Goal: Task Accomplishment & Management: Manage account settings

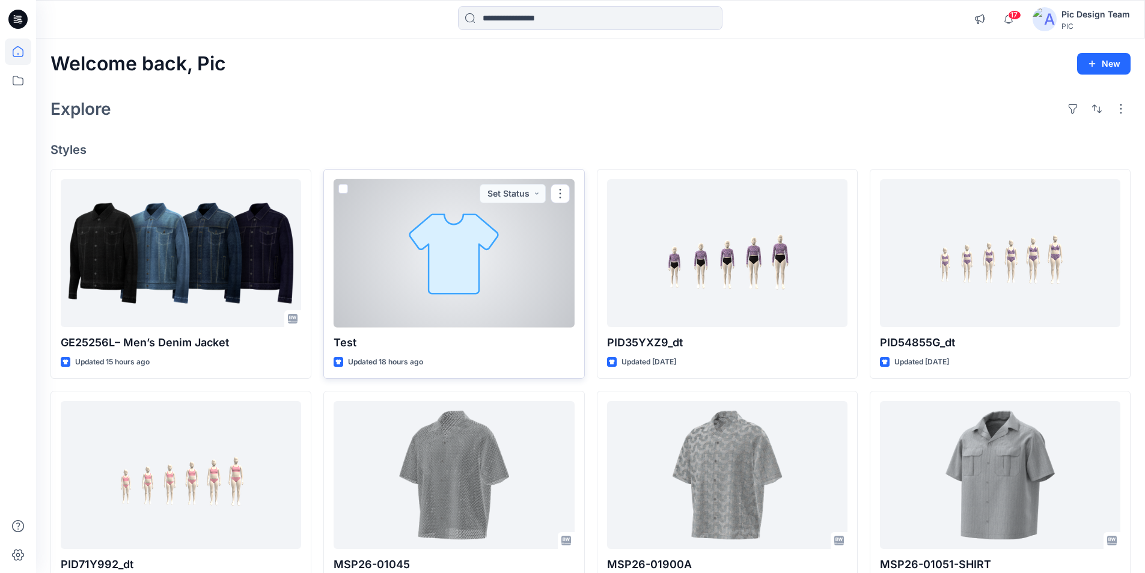
click at [466, 236] on div at bounding box center [454, 253] width 240 height 148
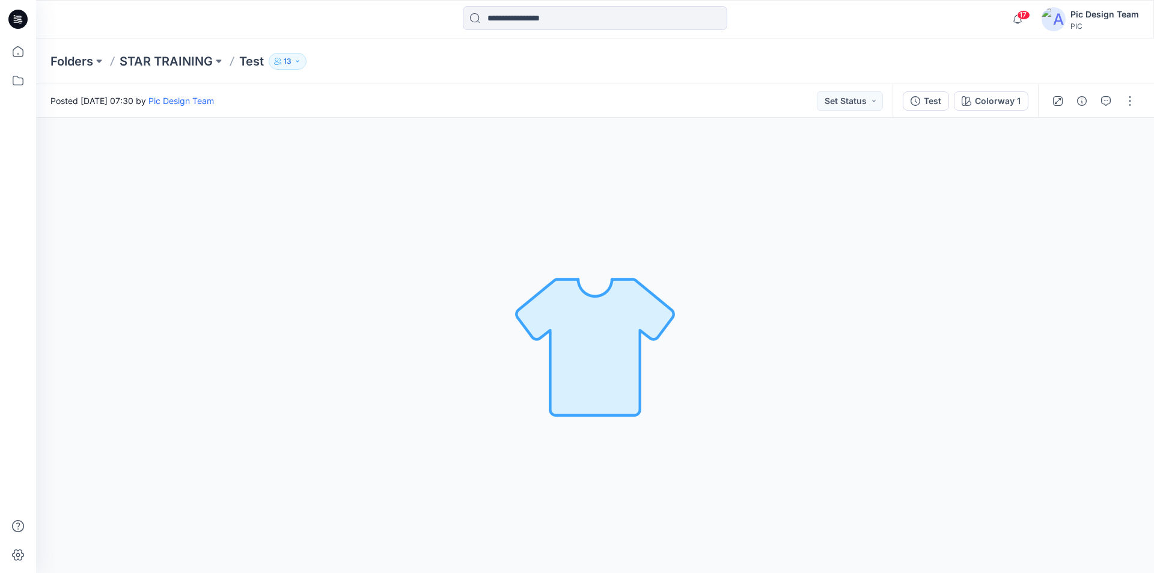
click at [20, 19] on icon at bounding box center [17, 19] width 19 height 19
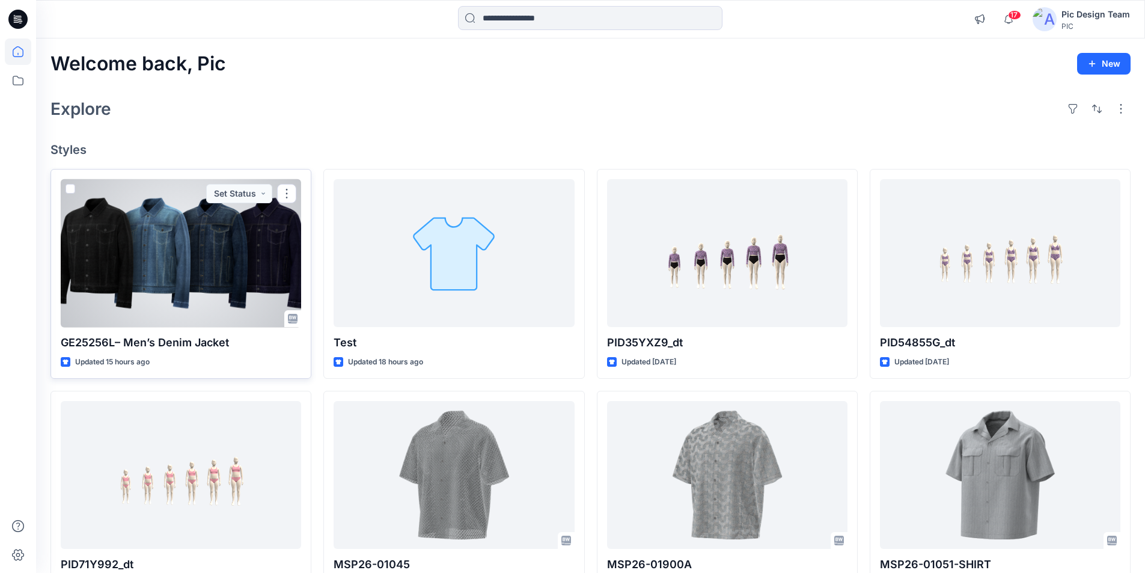
click at [203, 209] on div at bounding box center [181, 253] width 240 height 148
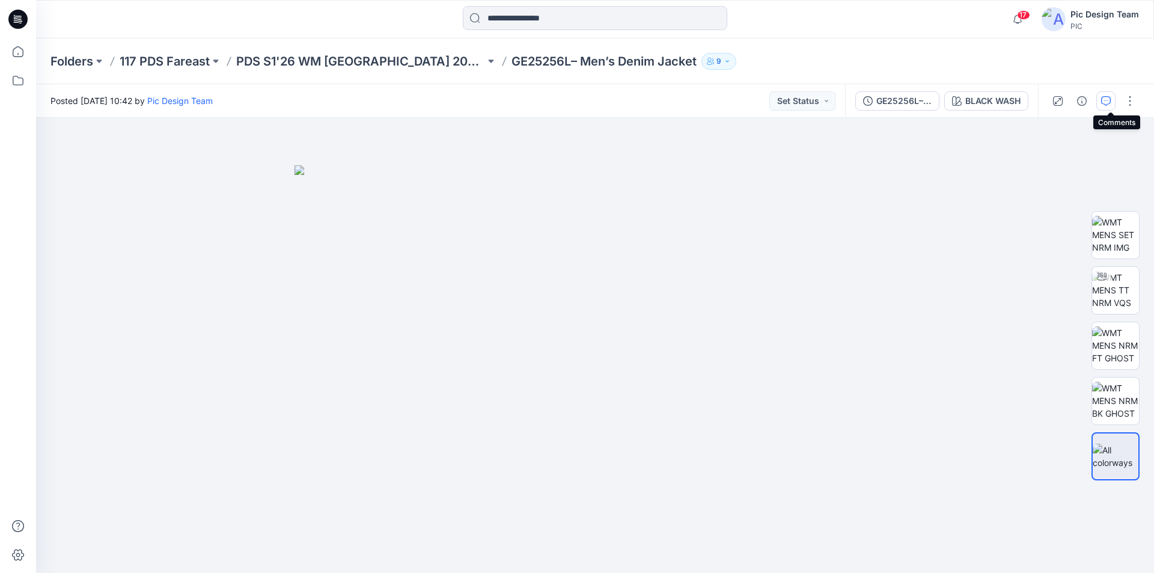
click at [1111, 103] on icon "button" at bounding box center [1106, 101] width 10 height 10
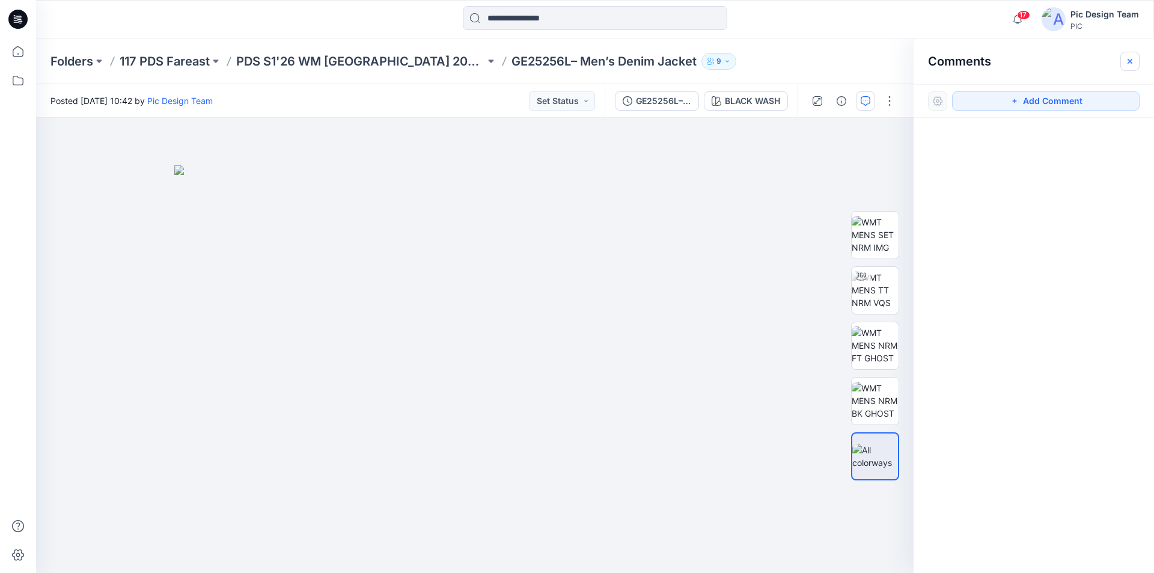
click at [1131, 61] on icon "button" at bounding box center [1130, 60] width 5 height 5
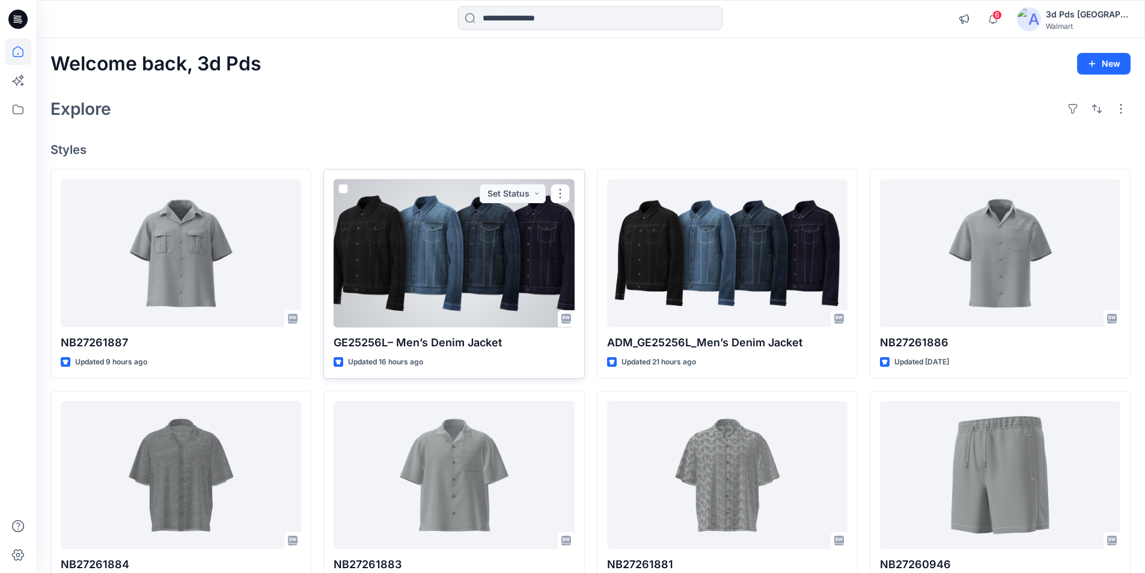
click at [499, 223] on div at bounding box center [454, 253] width 240 height 148
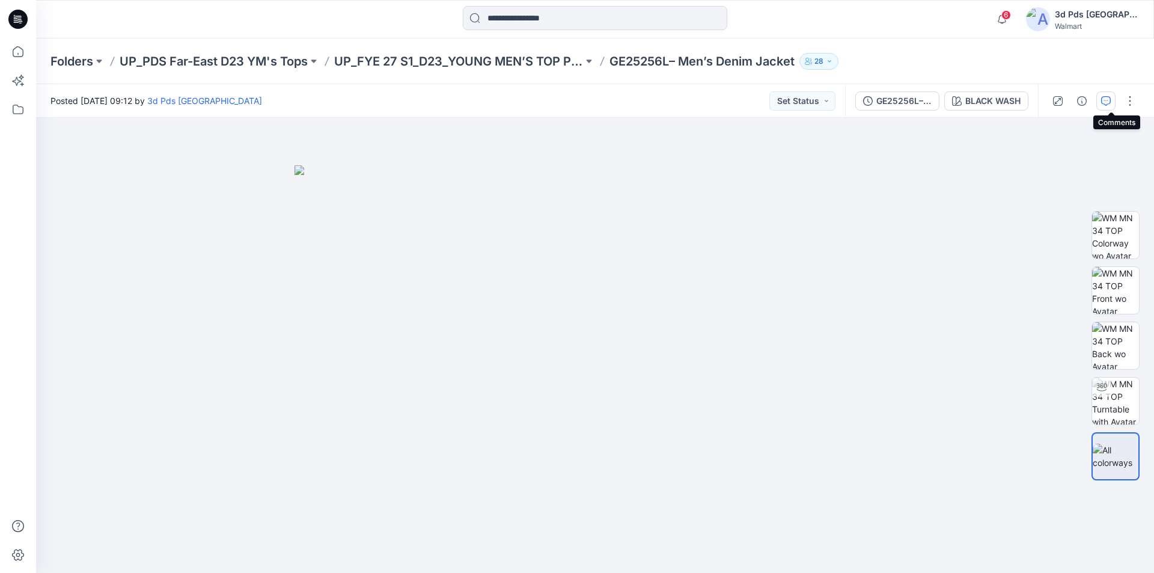
click at [1111, 100] on icon "button" at bounding box center [1106, 101] width 10 height 10
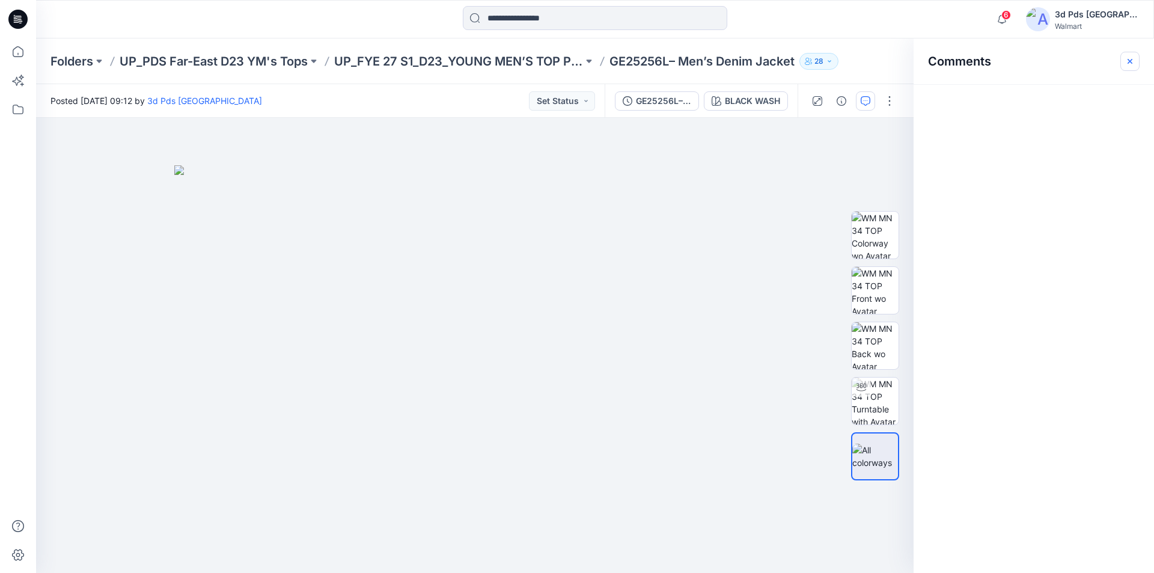
click at [1131, 64] on icon "button" at bounding box center [1130, 62] width 10 height 10
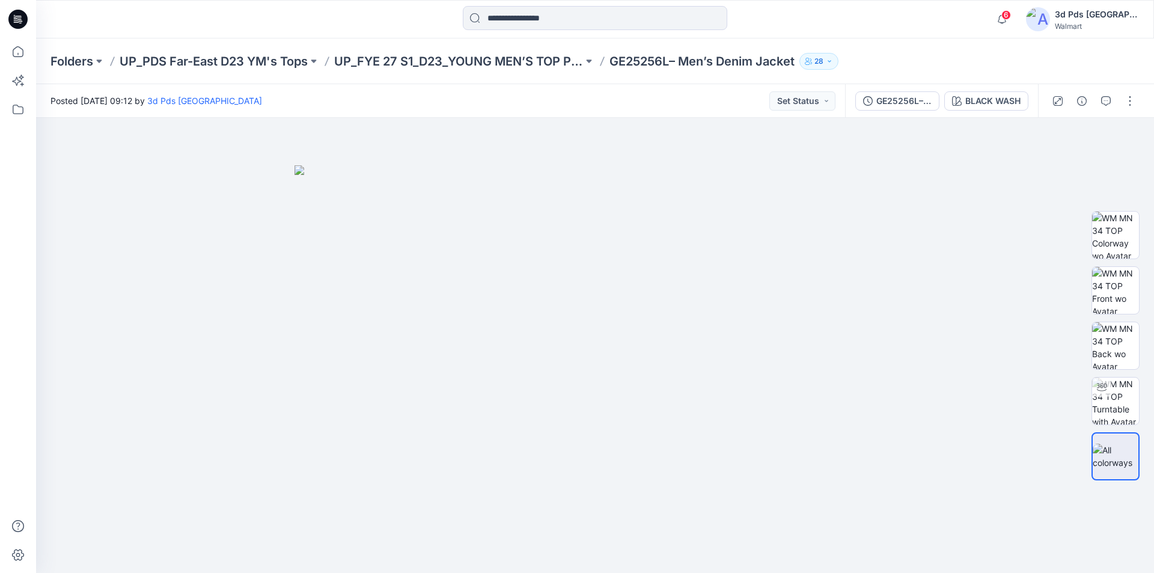
click at [22, 17] on icon at bounding box center [17, 19] width 19 height 19
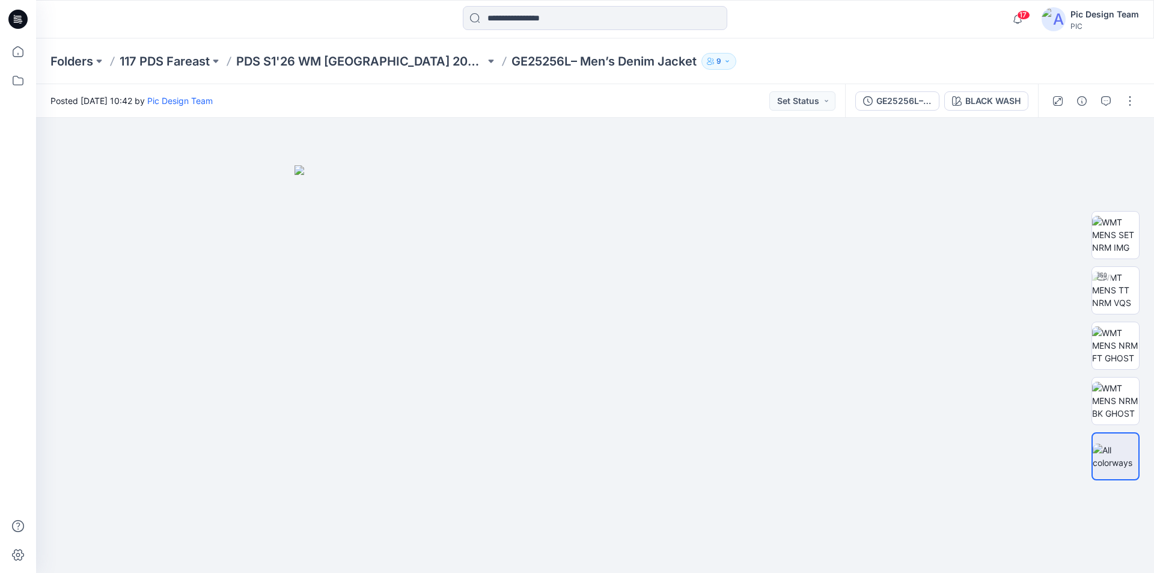
click at [21, 17] on icon at bounding box center [17, 19] width 19 height 19
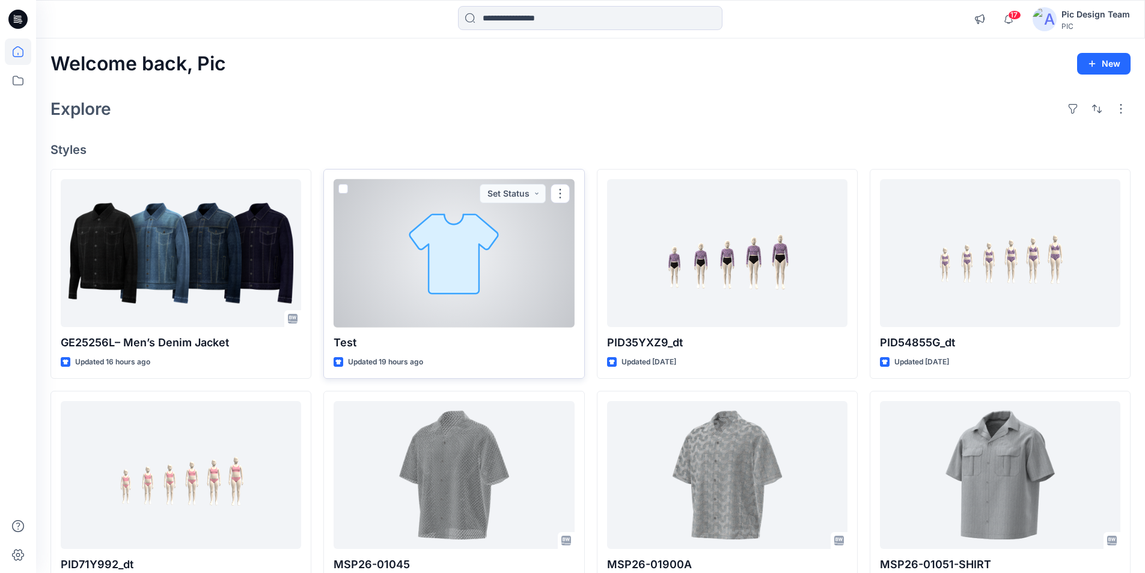
click at [459, 205] on div at bounding box center [454, 253] width 240 height 148
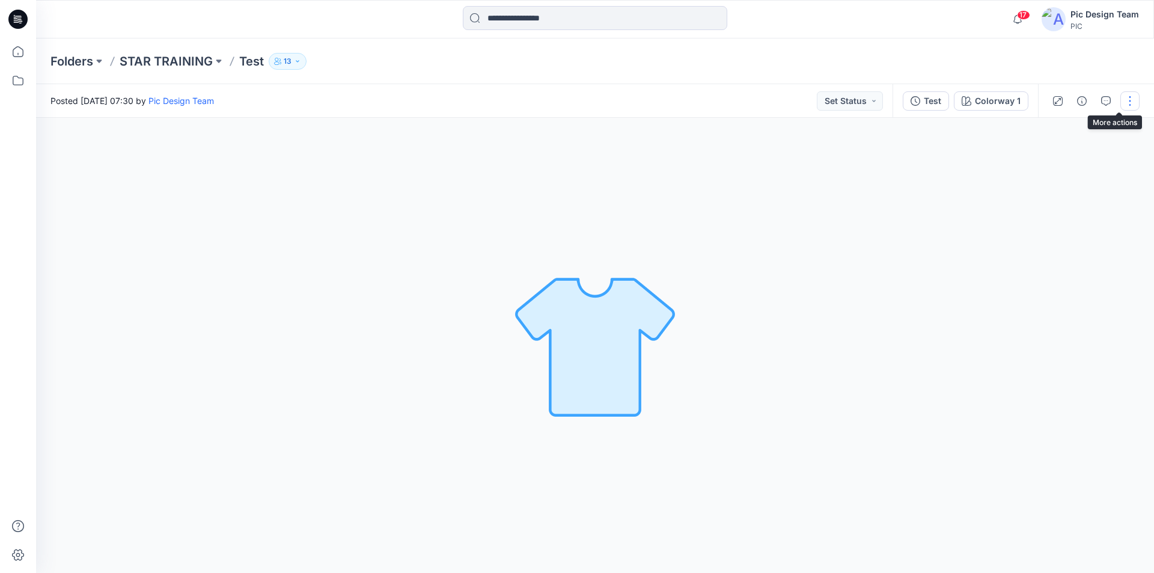
click at [1131, 100] on button "button" at bounding box center [1129, 100] width 19 height 19
click at [1067, 151] on button "Edit" at bounding box center [1082, 162] width 111 height 22
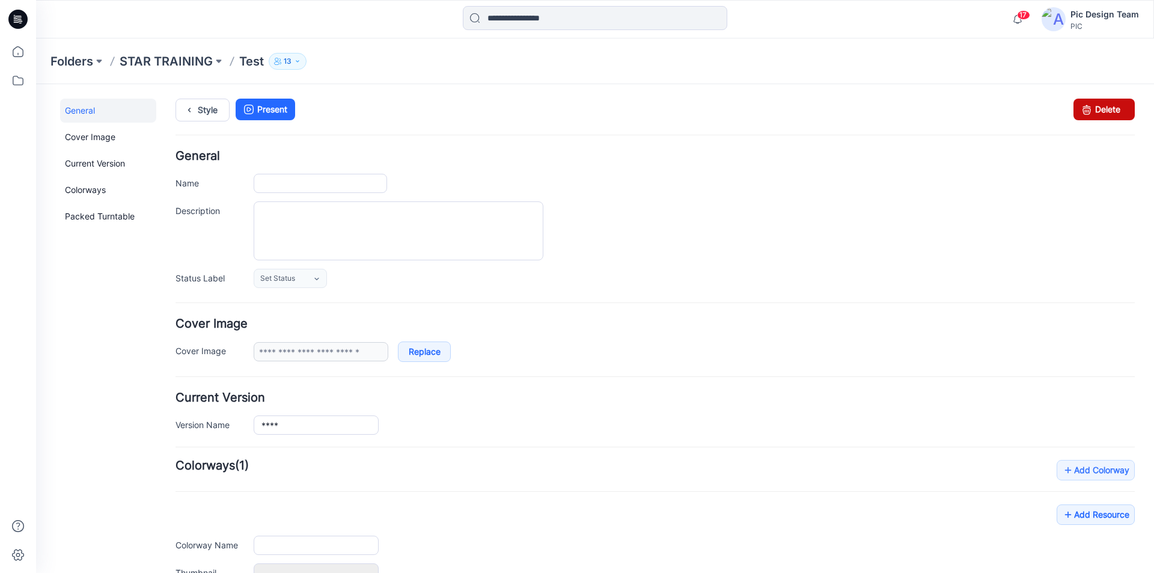
type input "****"
type input "**********"
click at [1110, 106] on link "Delete" at bounding box center [1104, 110] width 61 height 22
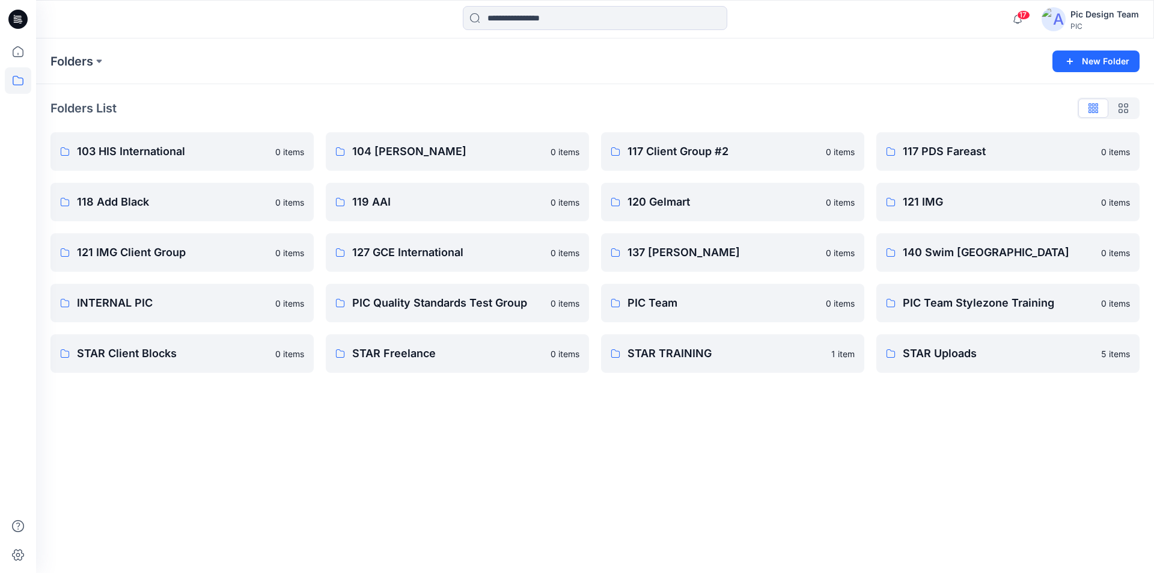
click at [16, 18] on icon at bounding box center [17, 19] width 19 height 19
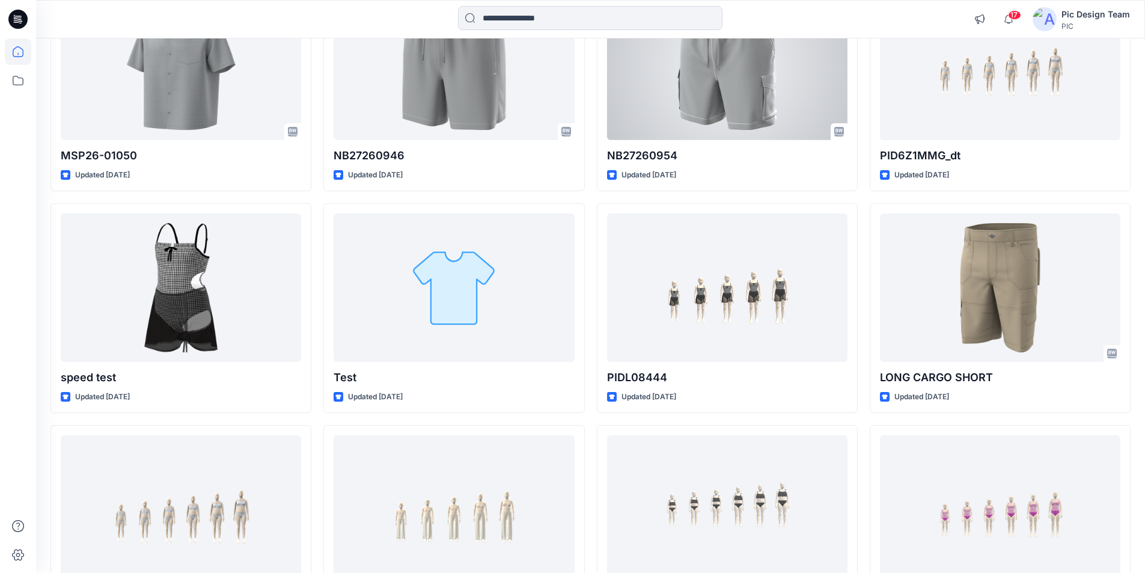
scroll to position [656, 0]
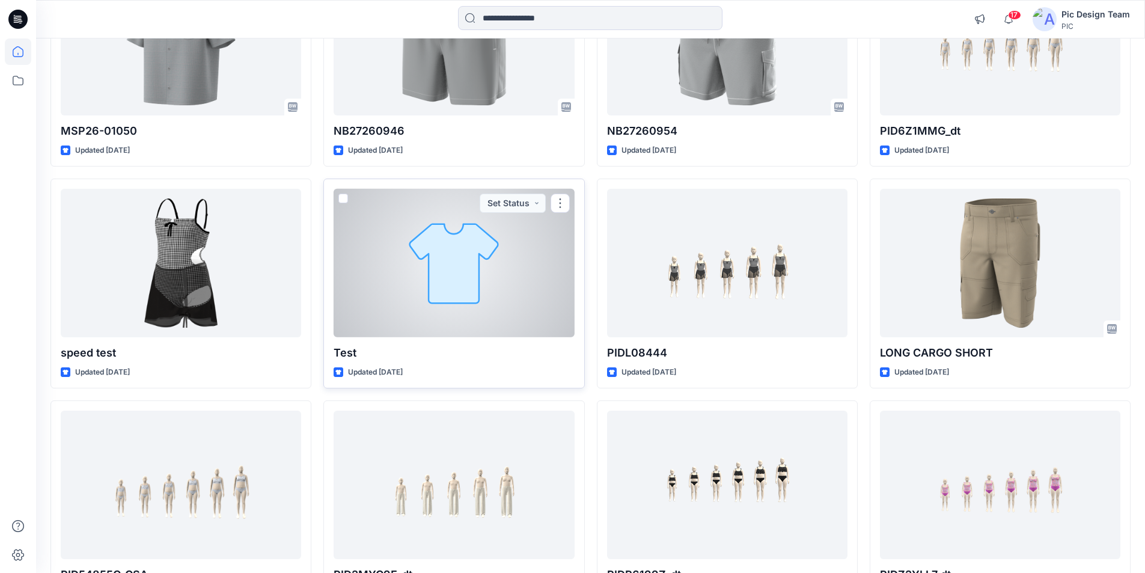
click at [463, 203] on div at bounding box center [454, 263] width 240 height 148
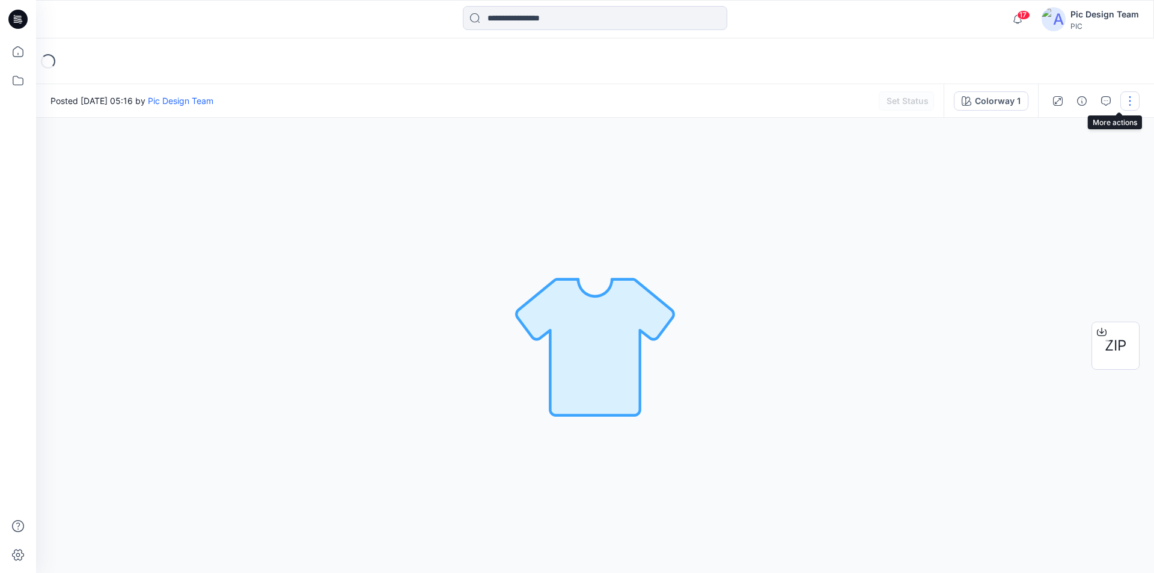
click at [1131, 103] on button "button" at bounding box center [1129, 100] width 19 height 19
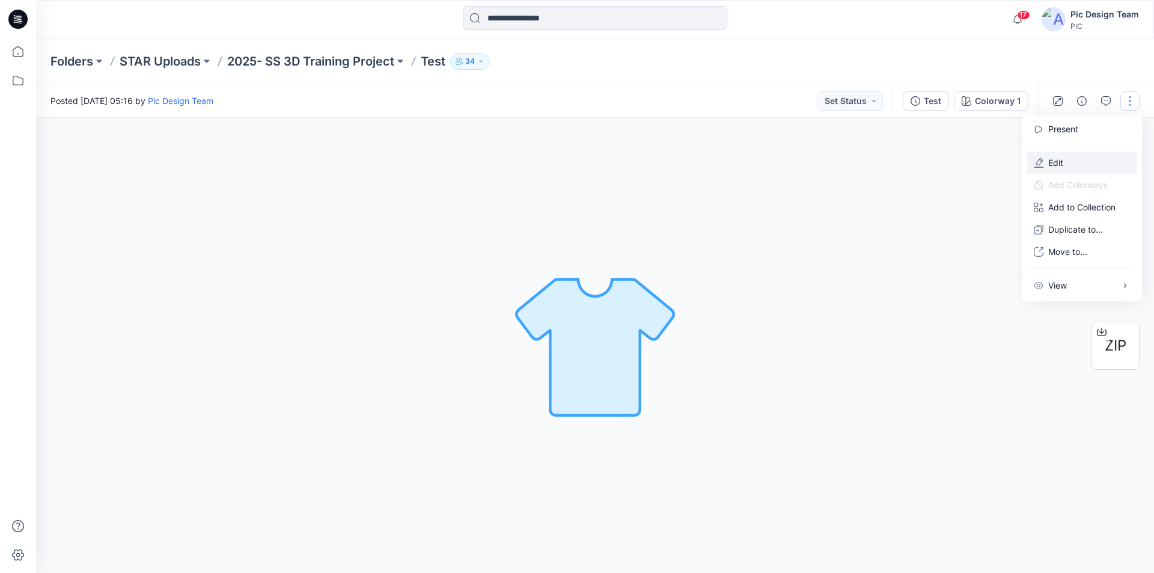
click at [1066, 154] on button "Edit" at bounding box center [1082, 162] width 111 height 22
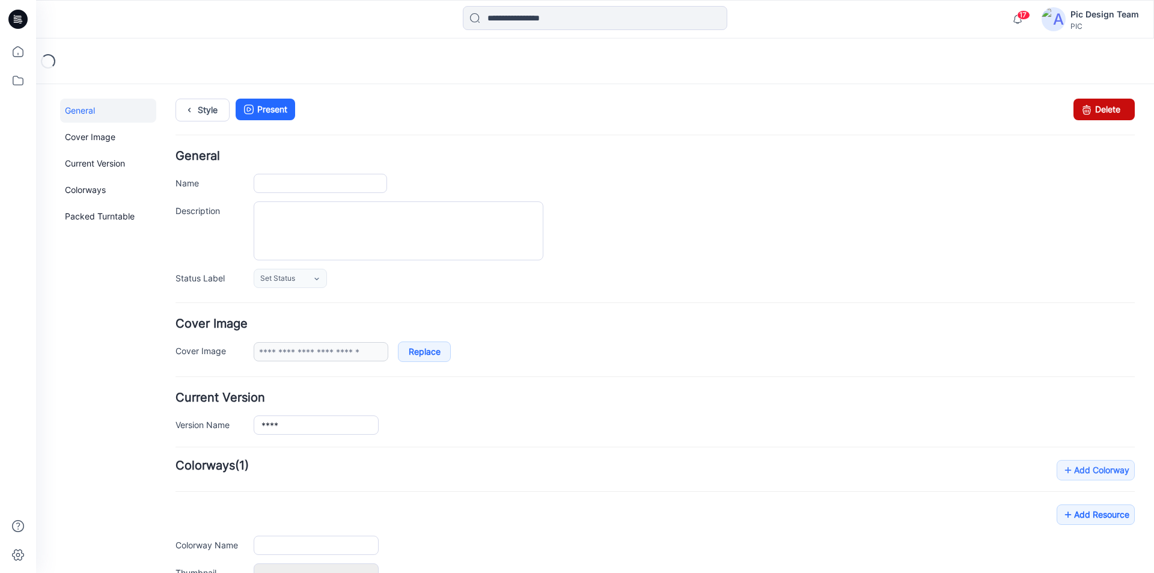
click at [1098, 105] on link "Delete" at bounding box center [1104, 110] width 61 height 22
type input "****"
type input "**********"
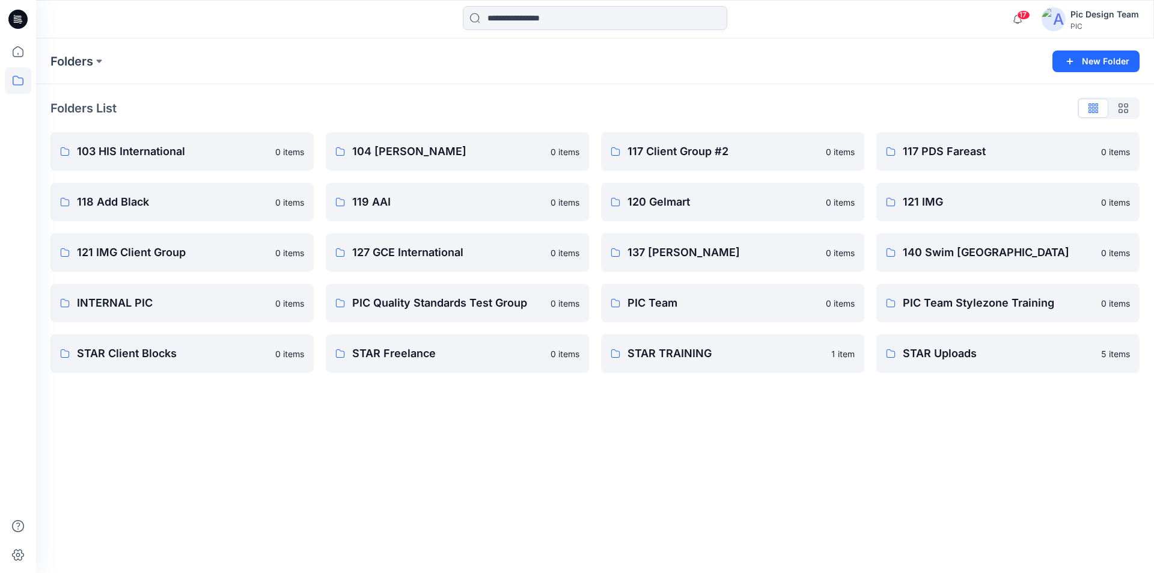
click at [21, 16] on icon at bounding box center [17, 19] width 19 height 19
